Goal: Task Accomplishment & Management: Manage account settings

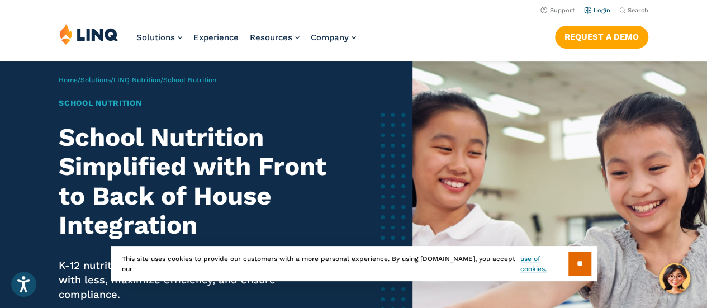
click at [601, 12] on link "Login" at bounding box center [597, 10] width 26 height 7
